Goal: Find specific page/section: Find specific page/section

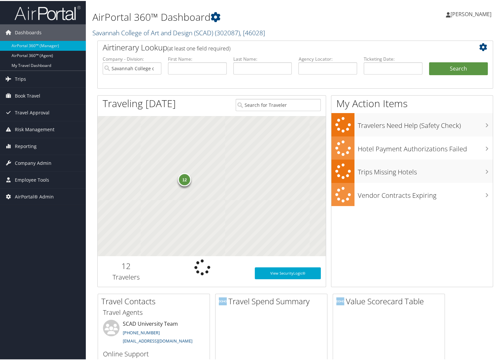
click at [111, 29] on link "Savannah College of Art and Design (SCAD) ( 302087 ) , [ 46028 ]" at bounding box center [178, 31] width 172 height 9
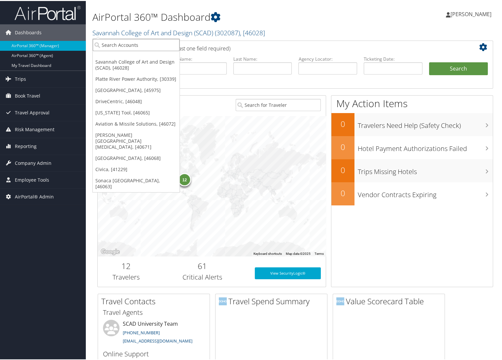
click at [113, 41] on input "search" at bounding box center [136, 44] width 87 height 12
type input "api"
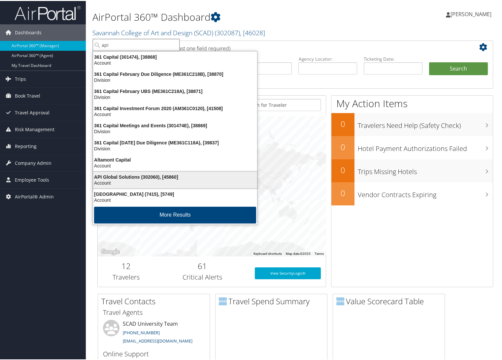
click at [127, 170] on li "API Global Solutions (302060), [45860] Account" at bounding box center [175, 179] width 165 height 18
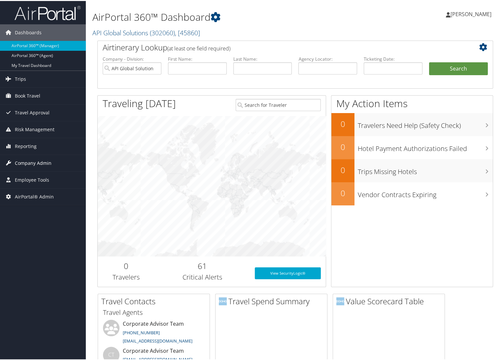
drag, startPoint x: 40, startPoint y: 160, endPoint x: 42, endPoint y: 167, distance: 7.8
click at [40, 160] on span "Company Admin" at bounding box center [33, 162] width 37 height 16
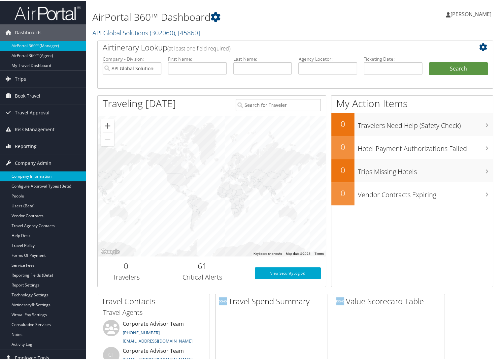
click at [37, 174] on link "Company Information" at bounding box center [43, 175] width 86 height 10
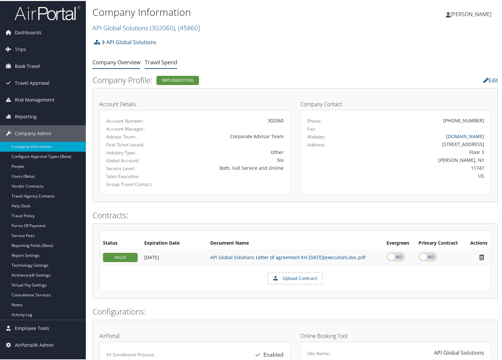
click at [164, 59] on link "Travel Spend" at bounding box center [161, 61] width 32 height 7
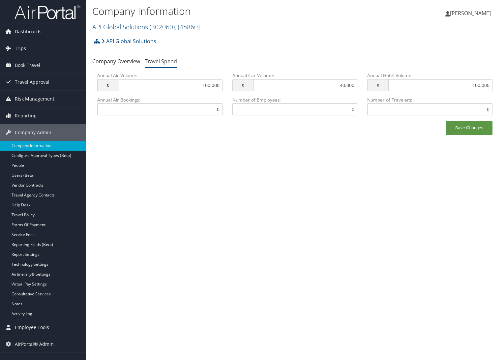
click at [337, 268] on div "Company Information API Global Solutions ( 302060 ) , [ 45860 ] API Global Solu…" at bounding box center [295, 180] width 418 height 360
